Goal: Task Accomplishment & Management: Manage account settings

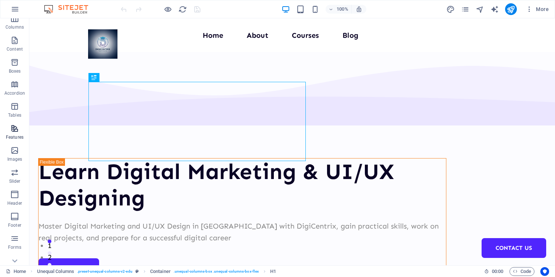
scroll to position [83, 0]
click at [529, 8] on icon "button" at bounding box center [528, 9] width 7 height 7
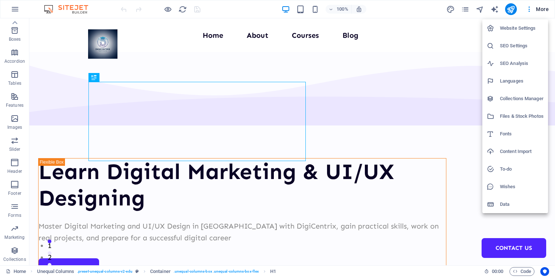
click at [512, 32] on h6 "Website Settings" at bounding box center [522, 28] width 44 height 9
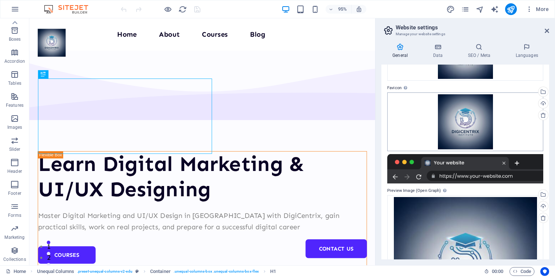
scroll to position [0, 0]
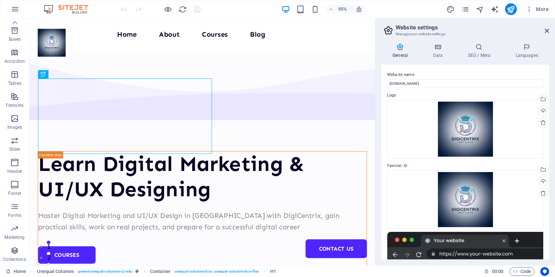
click at [406, 55] on h4 "General" at bounding box center [401, 50] width 40 height 15
click at [438, 49] on icon at bounding box center [437, 46] width 32 height 7
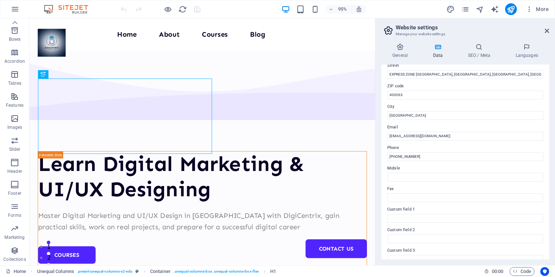
scroll to position [157, 0]
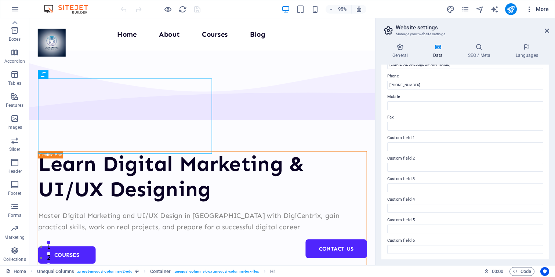
click at [528, 4] on button "More" at bounding box center [536, 9] width 29 height 12
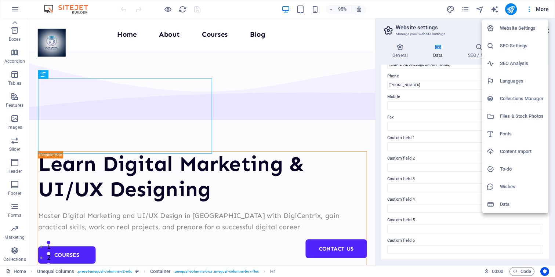
click at [464, 11] on div at bounding box center [277, 138] width 555 height 277
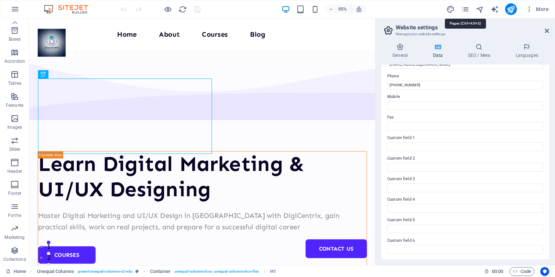
click at [466, 11] on icon "pages" at bounding box center [465, 9] width 8 height 8
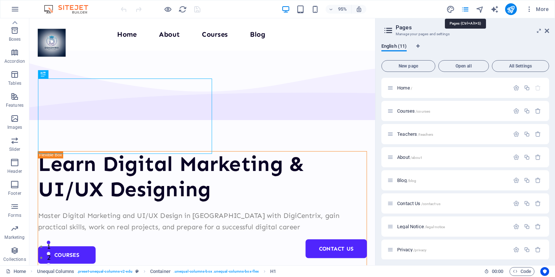
click at [466, 11] on icon "pages" at bounding box center [465, 9] width 8 height 8
click at [546, 28] on icon at bounding box center [546, 31] width 4 height 6
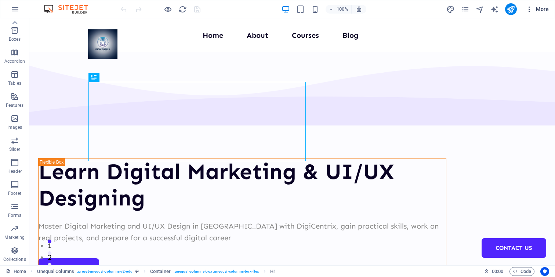
click at [531, 8] on icon "button" at bounding box center [528, 9] width 7 height 7
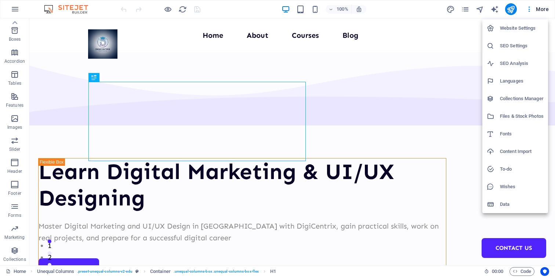
click at [540, 7] on div at bounding box center [277, 138] width 555 height 277
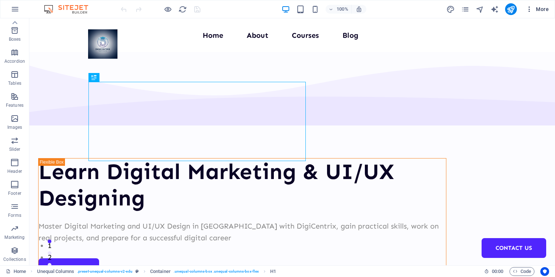
click at [540, 7] on span "More" at bounding box center [536, 9] width 23 height 7
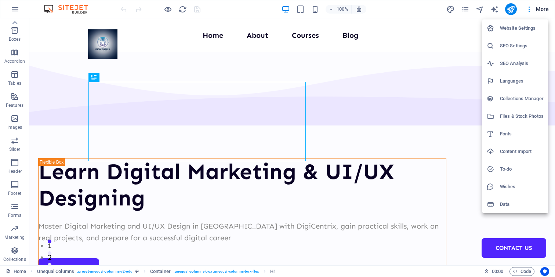
click at [223, 11] on div at bounding box center [277, 138] width 555 height 277
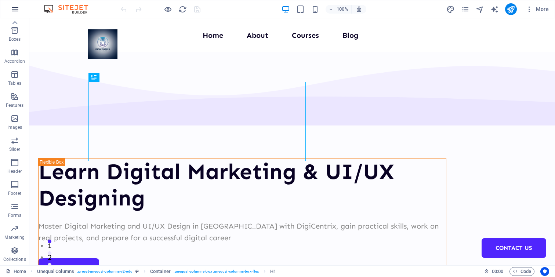
click at [11, 10] on icon "button" at bounding box center [15, 9] width 9 height 9
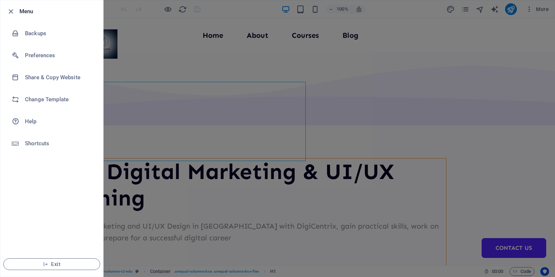
click at [11, 10] on icon "button" at bounding box center [11, 11] width 8 height 8
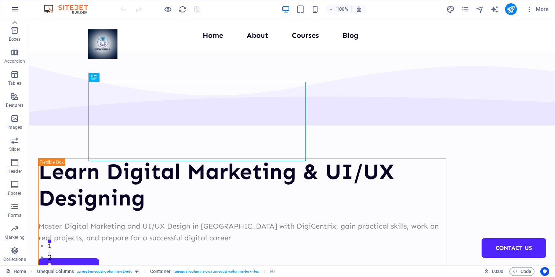
click at [14, 8] on icon "button" at bounding box center [15, 9] width 9 height 9
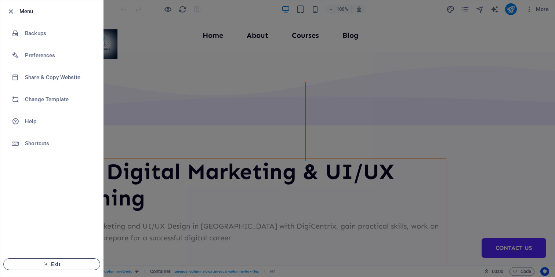
click at [50, 261] on button "Exit" at bounding box center [51, 264] width 97 height 12
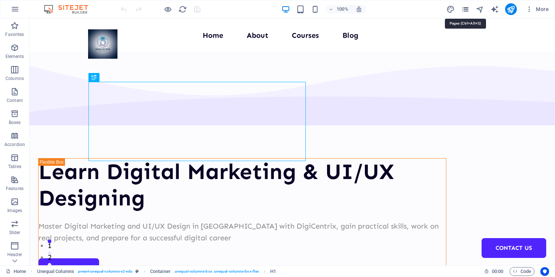
click at [463, 8] on icon "pages" at bounding box center [465, 9] width 8 height 8
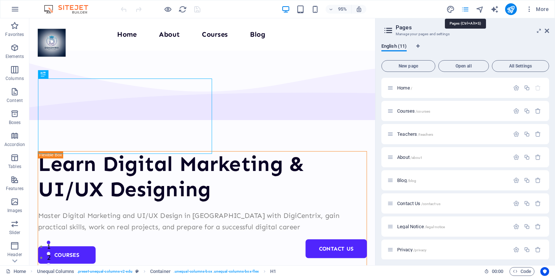
click at [463, 8] on icon "pages" at bounding box center [465, 9] width 8 height 8
click at [547, 29] on icon at bounding box center [546, 31] width 4 height 6
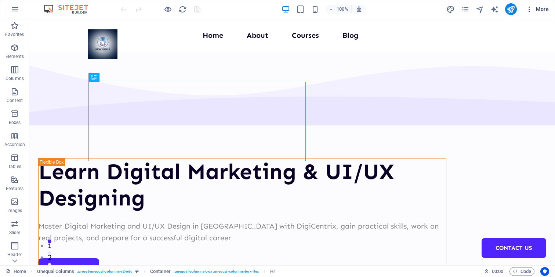
click at [528, 9] on icon "button" at bounding box center [528, 9] width 7 height 7
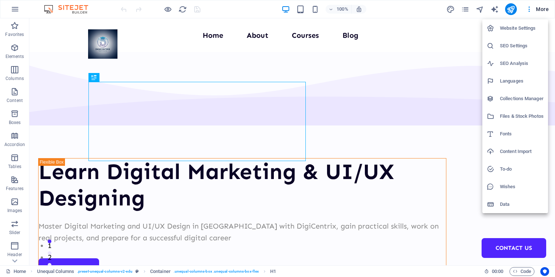
click at [9, 11] on div at bounding box center [277, 138] width 555 height 277
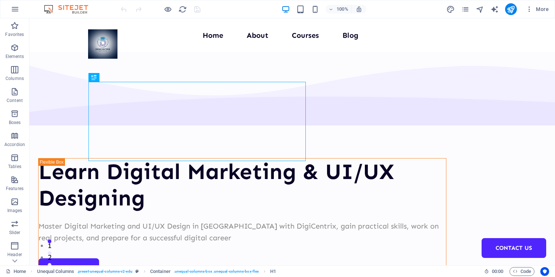
click at [16, 11] on icon "button" at bounding box center [15, 9] width 9 height 9
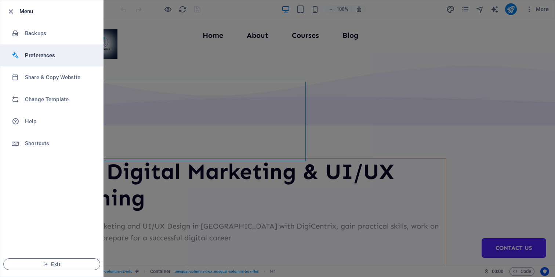
click at [40, 57] on h6 "Preferences" at bounding box center [59, 55] width 68 height 9
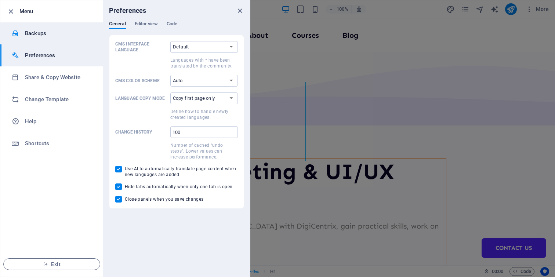
click at [32, 33] on h6 "Backups" at bounding box center [59, 33] width 68 height 9
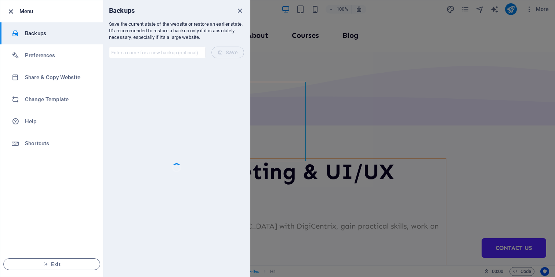
click at [12, 8] on icon "button" at bounding box center [11, 11] width 8 height 8
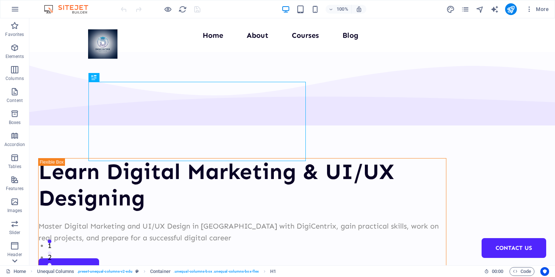
click at [15, 263] on icon at bounding box center [15, 261] width 10 height 10
click at [450, 10] on icon "design" at bounding box center [450, 9] width 8 height 8
select select "px"
select select "400"
select select "px"
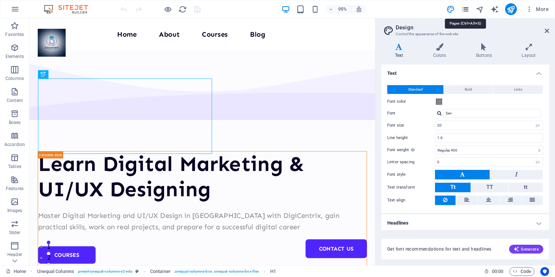
click at [463, 11] on icon "pages" at bounding box center [465, 9] width 8 height 8
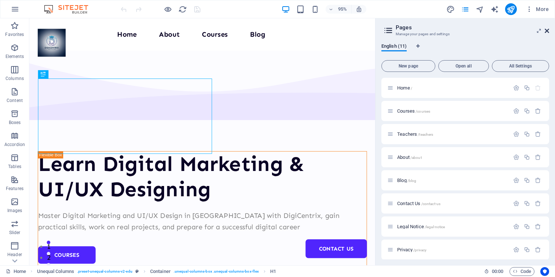
click at [547, 30] on icon at bounding box center [546, 31] width 4 height 6
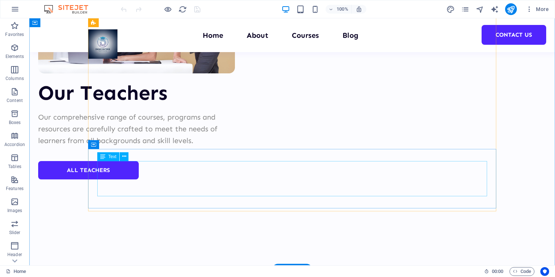
scroll to position [2968, 0]
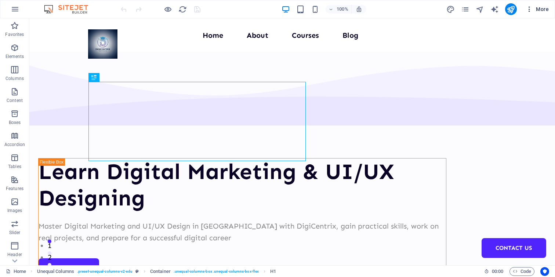
click at [531, 10] on icon "button" at bounding box center [528, 9] width 7 height 7
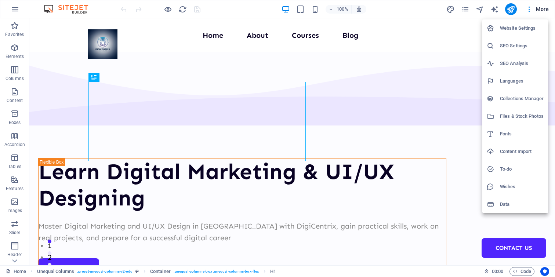
click at [518, 29] on h6 "Website Settings" at bounding box center [522, 28] width 44 height 9
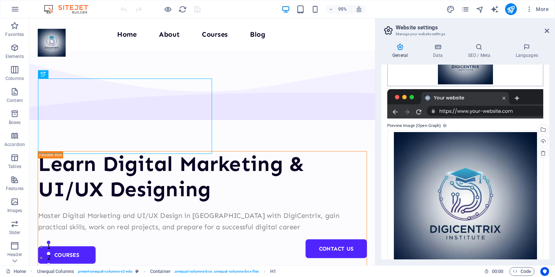
scroll to position [166, 0]
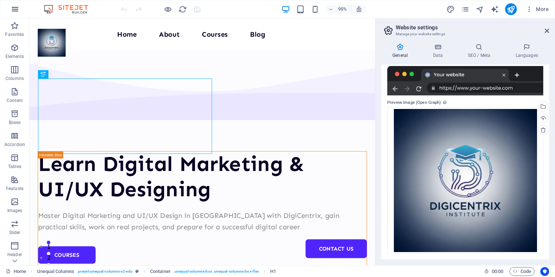
click at [15, 12] on icon "button" at bounding box center [15, 9] width 9 height 9
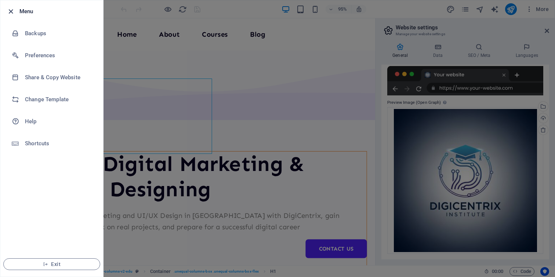
click at [15, 12] on span "button" at bounding box center [10, 11] width 9 height 8
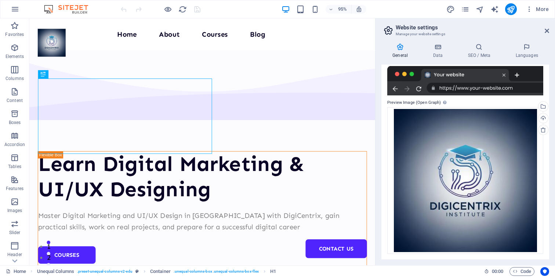
click at [68, 7] on img at bounding box center [69, 9] width 55 height 9
click at [478, 11] on icon "navigator" at bounding box center [479, 9] width 8 height 8
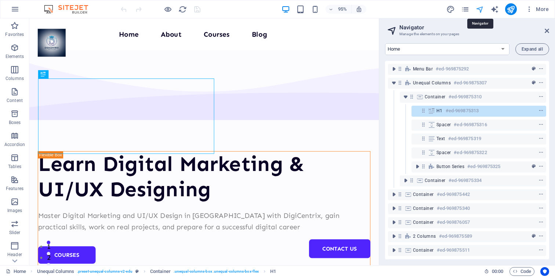
click at [478, 11] on icon "navigator" at bounding box center [479, 9] width 8 height 8
click at [537, 11] on span "More" at bounding box center [536, 9] width 23 height 7
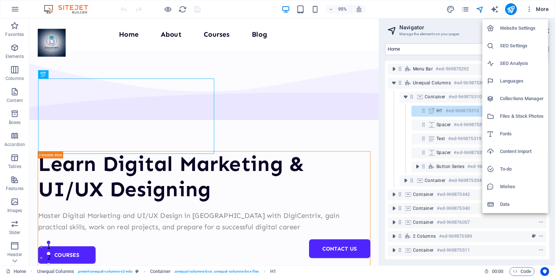
click at [521, 28] on h6 "Website Settings" at bounding box center [522, 28] width 44 height 9
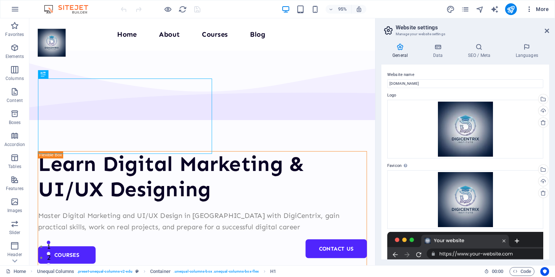
click at [527, 8] on icon "button" at bounding box center [528, 9] width 7 height 7
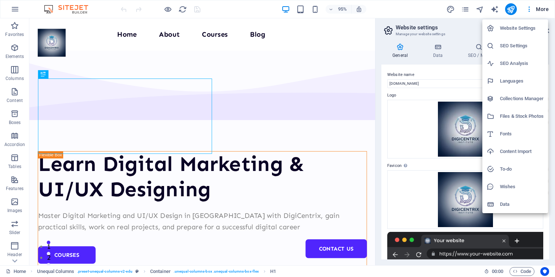
click at [226, 9] on div at bounding box center [277, 138] width 555 height 277
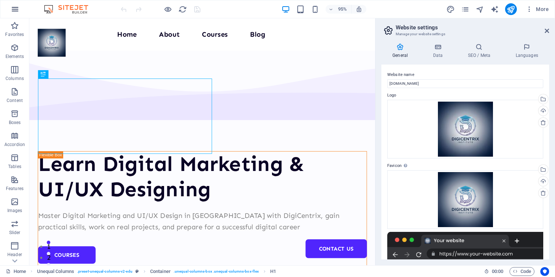
click at [11, 5] on icon "button" at bounding box center [15, 9] width 9 height 9
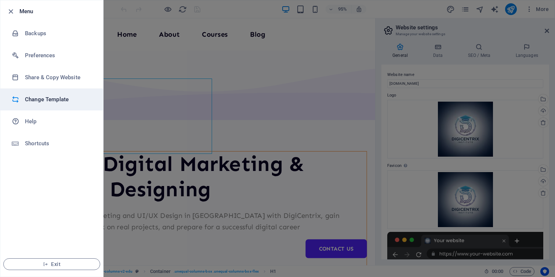
click at [37, 104] on li "Change Template" at bounding box center [51, 99] width 103 height 22
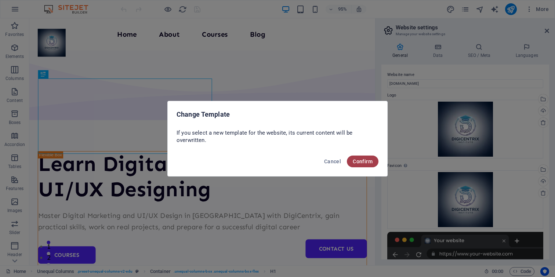
click at [368, 162] on span "Confirm" at bounding box center [363, 161] width 20 height 6
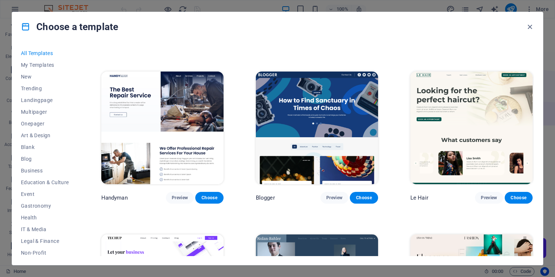
scroll to position [2283, 0]
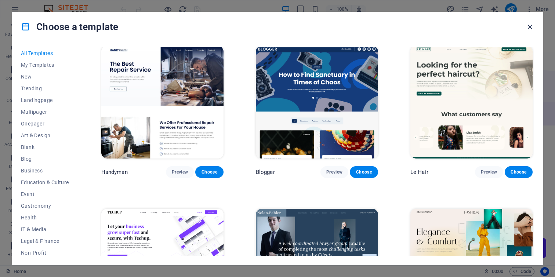
click at [529, 28] on icon "button" at bounding box center [529, 27] width 8 height 8
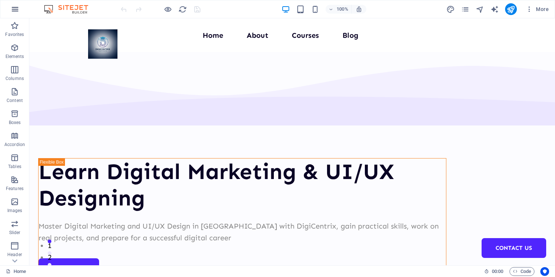
click at [9, 10] on button "button" at bounding box center [15, 9] width 18 height 18
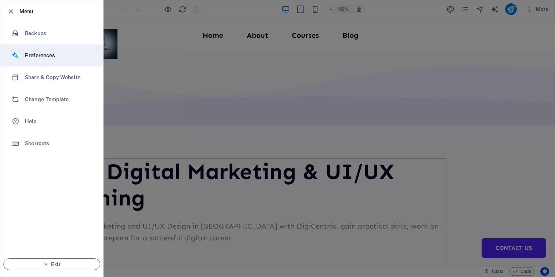
click at [31, 57] on h6 "Preferences" at bounding box center [59, 55] width 68 height 9
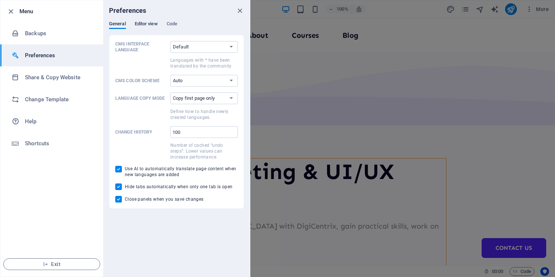
click at [148, 22] on span "Editor view" at bounding box center [146, 24] width 23 height 10
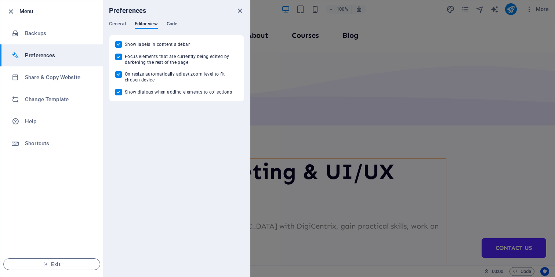
click at [174, 21] on span "Code" at bounding box center [172, 24] width 11 height 10
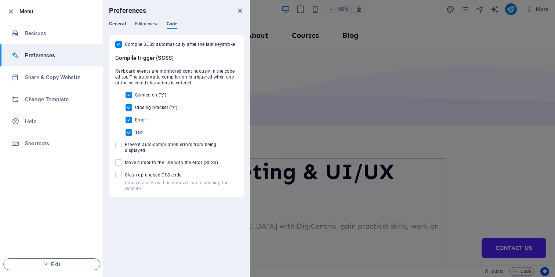
click at [118, 25] on span "General" at bounding box center [117, 24] width 17 height 10
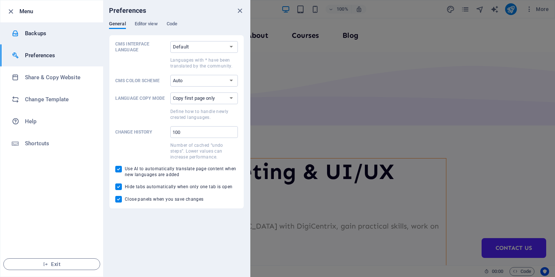
click at [27, 36] on h6 "Backups" at bounding box center [59, 33] width 68 height 9
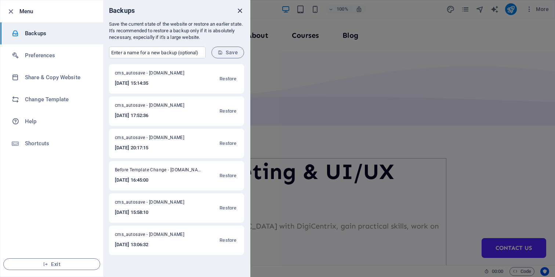
click at [241, 8] on icon "close" at bounding box center [240, 11] width 8 height 8
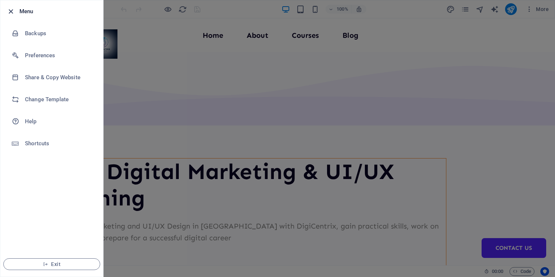
click at [9, 9] on icon "button" at bounding box center [11, 11] width 8 height 8
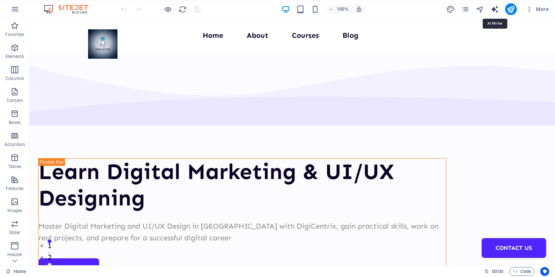
click at [493, 10] on icon "text_generator" at bounding box center [494, 9] width 8 height 8
select select "English"
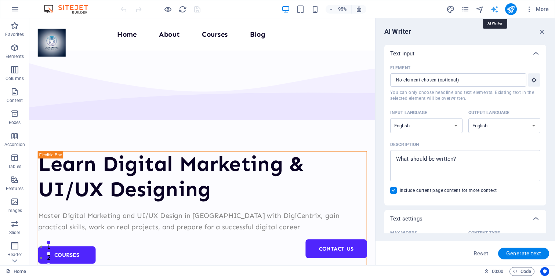
click at [493, 10] on icon "text_generator" at bounding box center [494, 9] width 8 height 8
click at [539, 7] on span "More" at bounding box center [536, 9] width 23 height 7
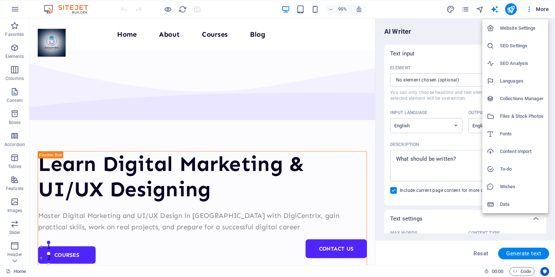
click at [503, 25] on h6 "Website Settings" at bounding box center [522, 28] width 44 height 9
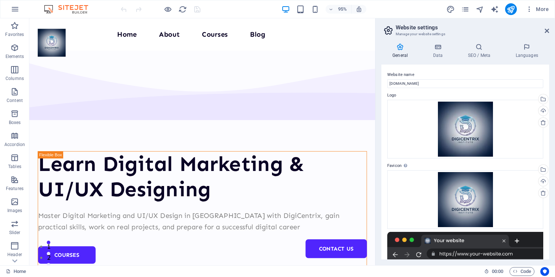
click at [397, 52] on h4 "General" at bounding box center [401, 50] width 40 height 15
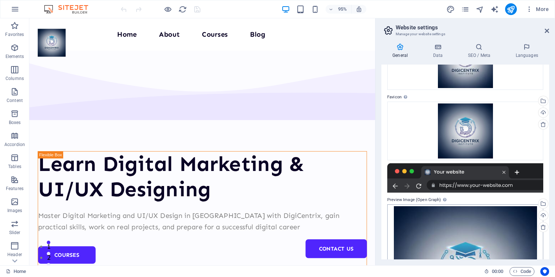
scroll to position [0, 0]
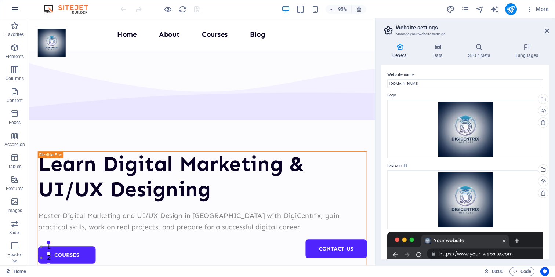
click at [12, 7] on icon "button" at bounding box center [15, 9] width 9 height 9
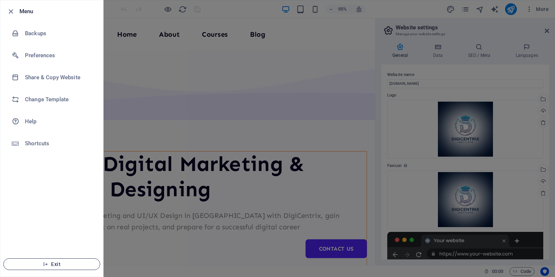
click at [58, 260] on button "Exit" at bounding box center [51, 264] width 97 height 12
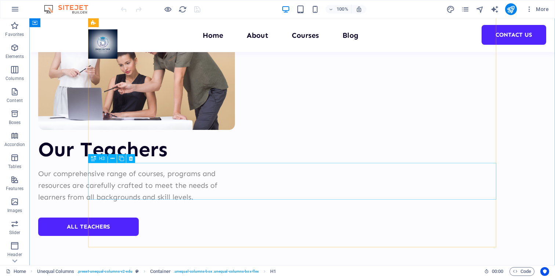
scroll to position [2968, 0]
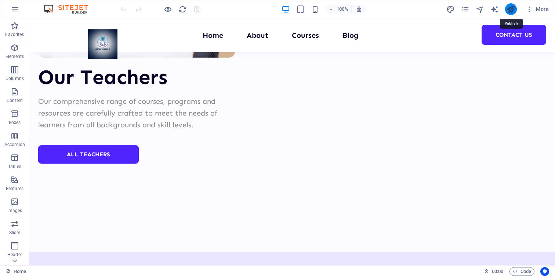
click at [511, 9] on icon "publish" at bounding box center [510, 9] width 8 height 8
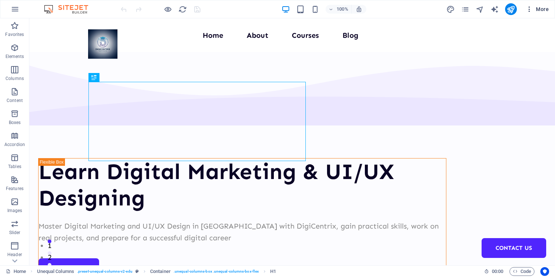
click at [527, 4] on button "More" at bounding box center [536, 9] width 29 height 12
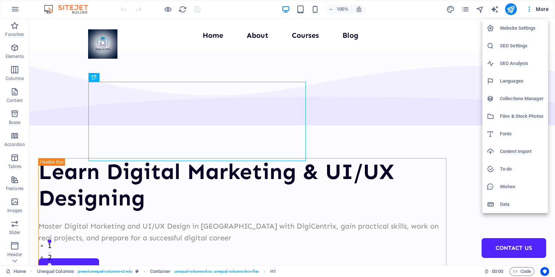
click at [520, 28] on h6 "Website Settings" at bounding box center [522, 28] width 44 height 9
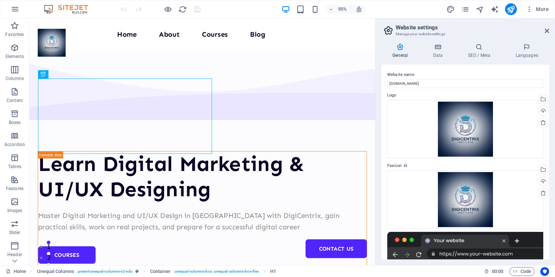
click at [387, 31] on icon at bounding box center [388, 30] width 11 height 10
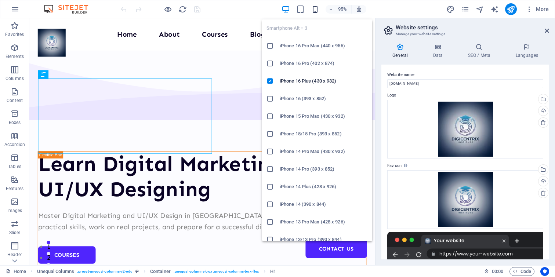
click at [317, 10] on icon "button" at bounding box center [315, 9] width 8 height 8
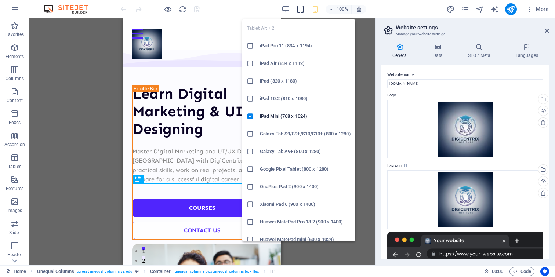
click at [301, 10] on icon "button" at bounding box center [300, 9] width 8 height 8
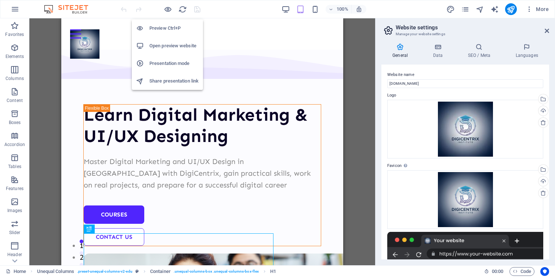
click at [174, 31] on h6 "Preview Ctrl+P" at bounding box center [173, 28] width 49 height 9
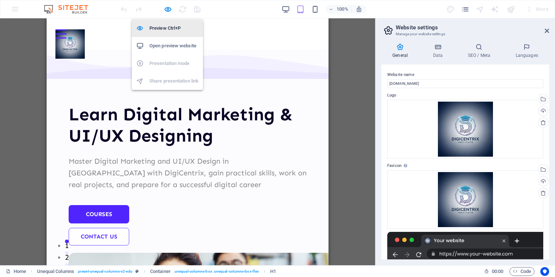
click at [174, 31] on h6 "Preview Ctrl+P" at bounding box center [173, 28] width 49 height 9
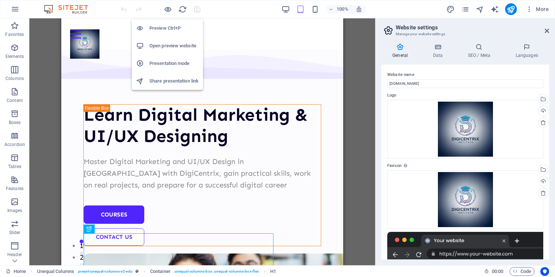
click at [170, 51] on li "Open preview website" at bounding box center [167, 46] width 71 height 18
